Goal: Task Accomplishment & Management: Use online tool/utility

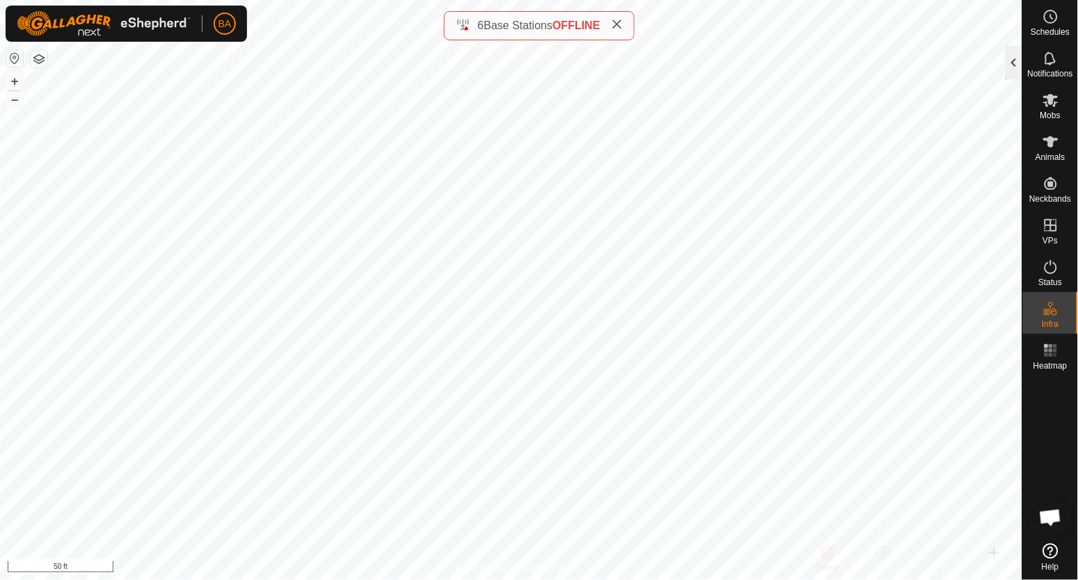
click at [1012, 67] on div at bounding box center [1013, 62] width 17 height 33
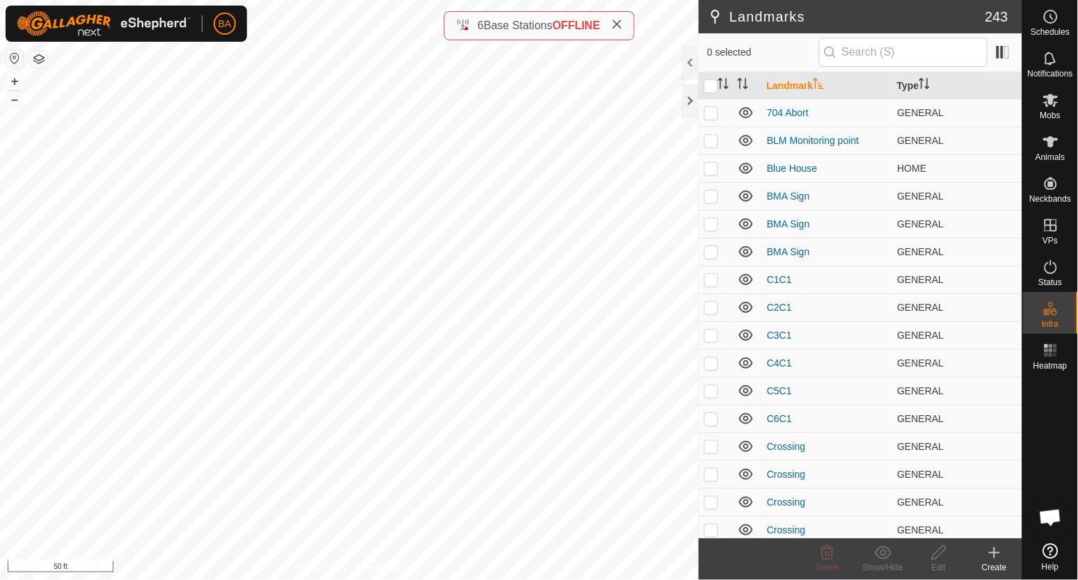
click at [988, 545] on icon at bounding box center [994, 553] width 17 height 17
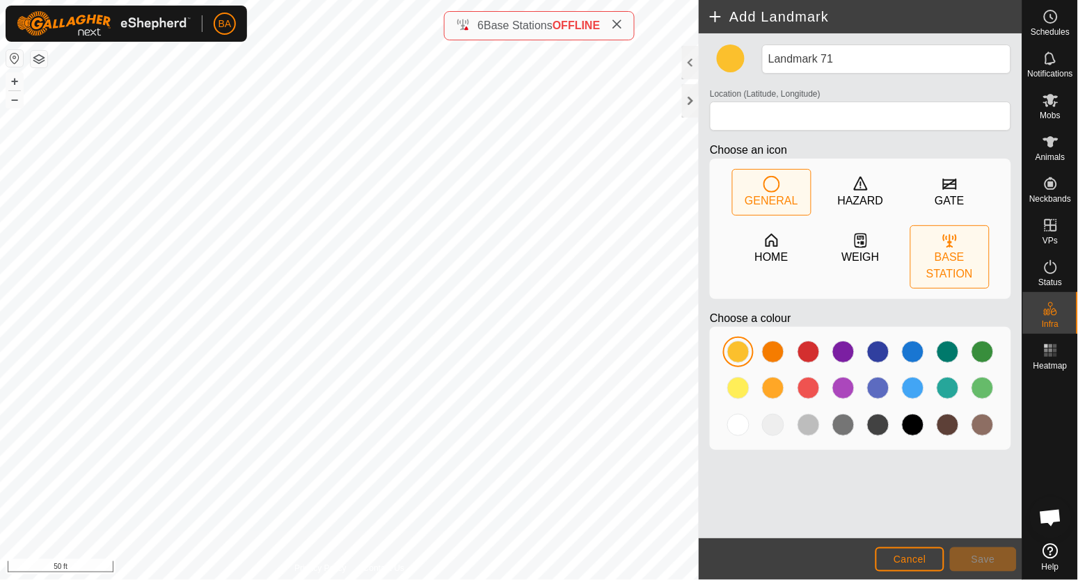
click at [941, 246] on icon at bounding box center [949, 240] width 17 height 17
click at [813, 354] on div at bounding box center [808, 352] width 22 height 22
type input "45.172240, -104.506498"
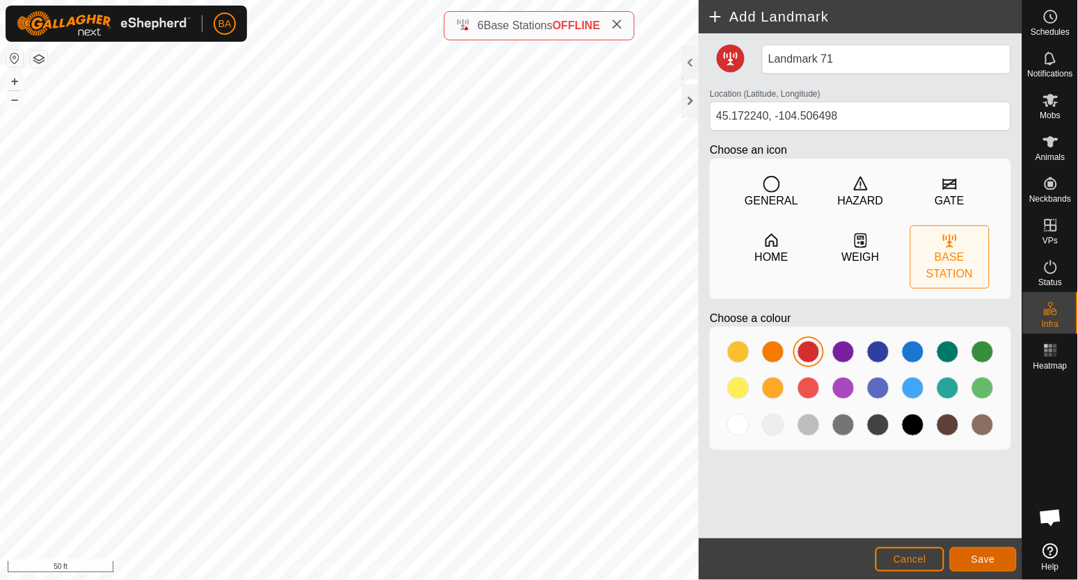
click at [973, 560] on span "Save" at bounding box center [983, 559] width 24 height 11
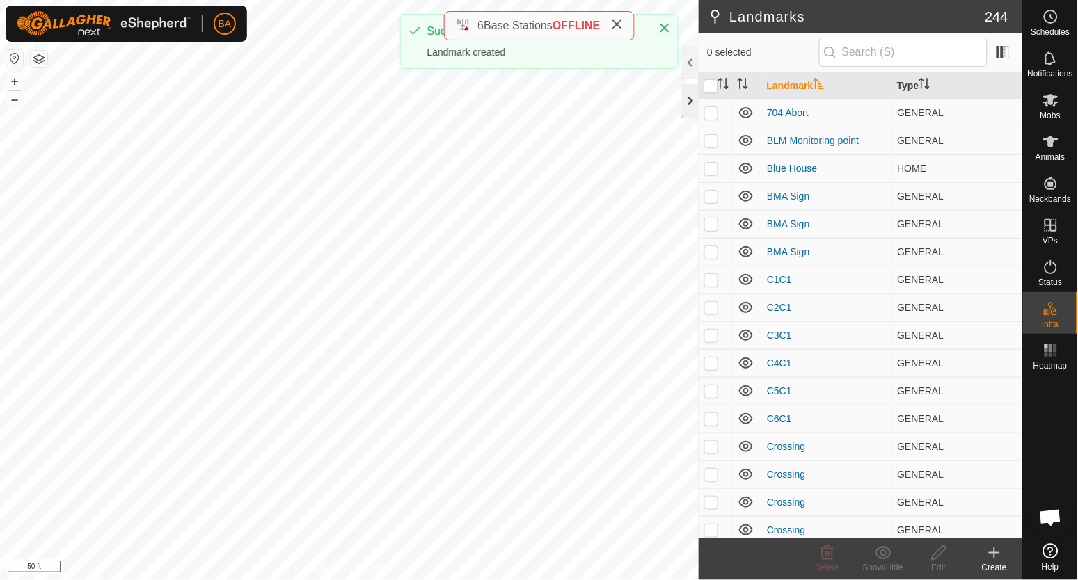
click at [684, 104] on div at bounding box center [690, 100] width 17 height 33
